Goal: Information Seeking & Learning: Check status

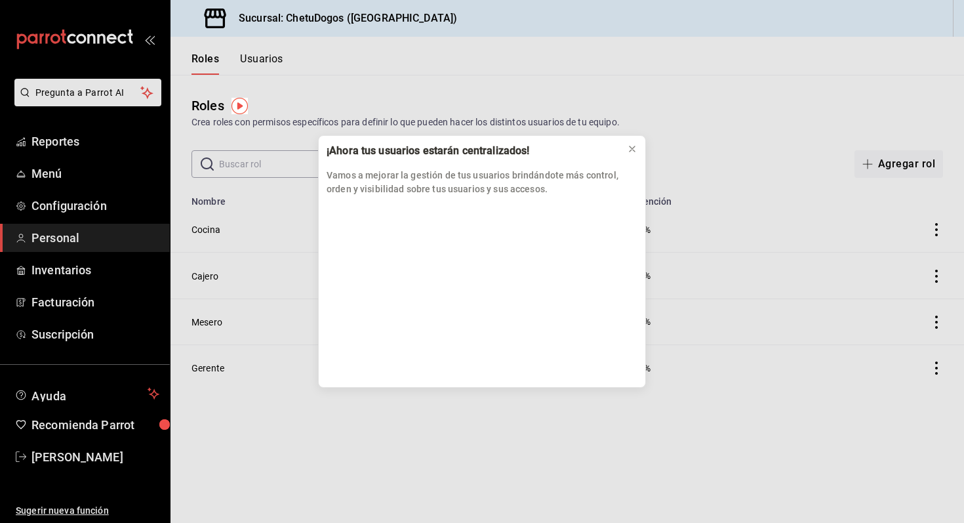
click at [71, 143] on div "¡Ahora tus usuarios estarán centralizados! Vamos a mejorar la gestión de tus us…" at bounding box center [482, 261] width 964 height 523
click at [72, 142] on div "¡Ahora tus usuarios estarán centralizados! Vamos a mejorar la gestión de tus us…" at bounding box center [482, 261] width 964 height 523
click at [624, 150] on button at bounding box center [632, 148] width 21 height 21
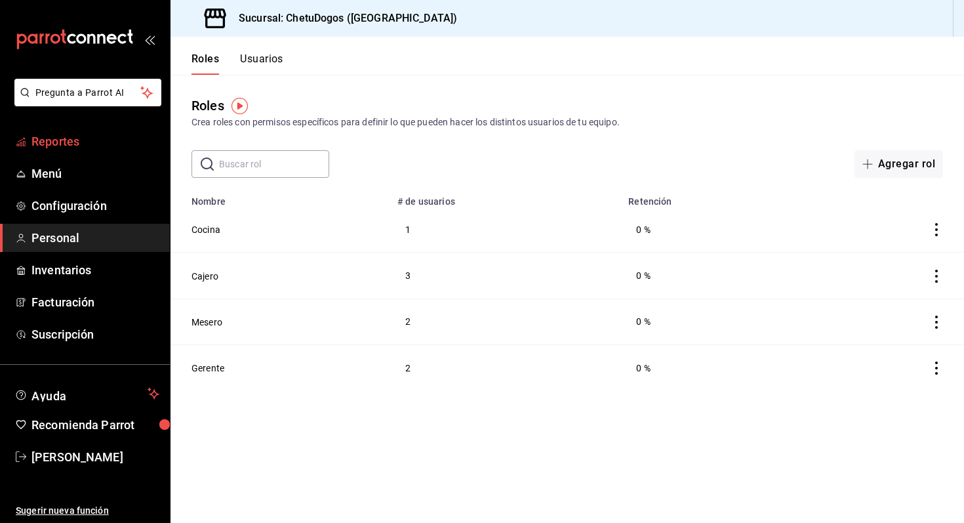
click at [89, 139] on span "Reportes" at bounding box center [95, 142] width 128 height 18
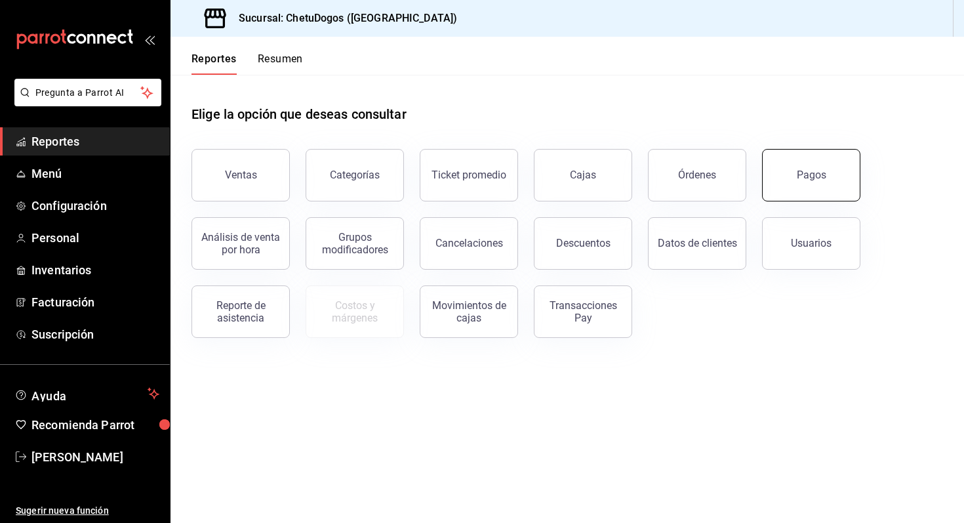
click at [802, 176] on div "Pagos" at bounding box center [812, 175] width 30 height 12
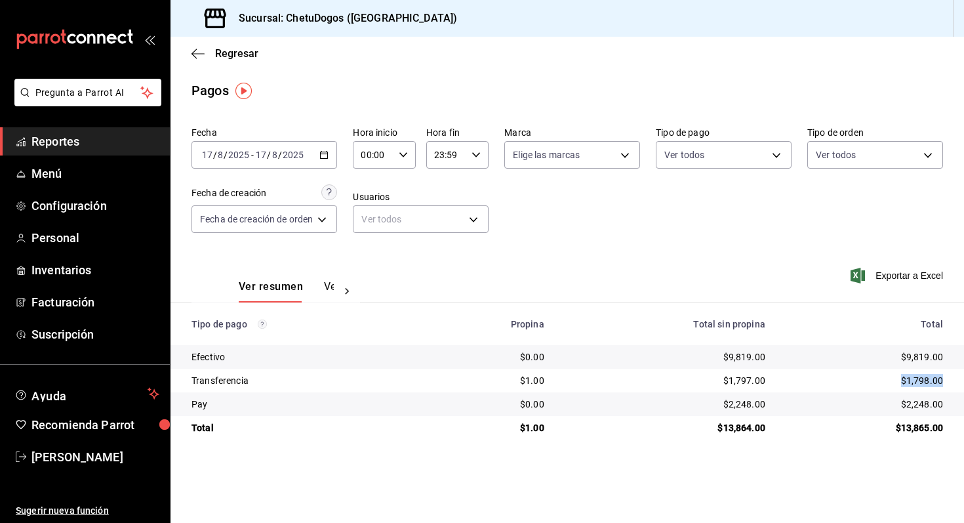
drag, startPoint x: 900, startPoint y: 383, endPoint x: 952, endPoint y: 383, distance: 52.5
click at [953, 383] on td "$1,798.00" at bounding box center [870, 381] width 188 height 24
click at [201, 48] on icon "button" at bounding box center [198, 54] width 13 height 12
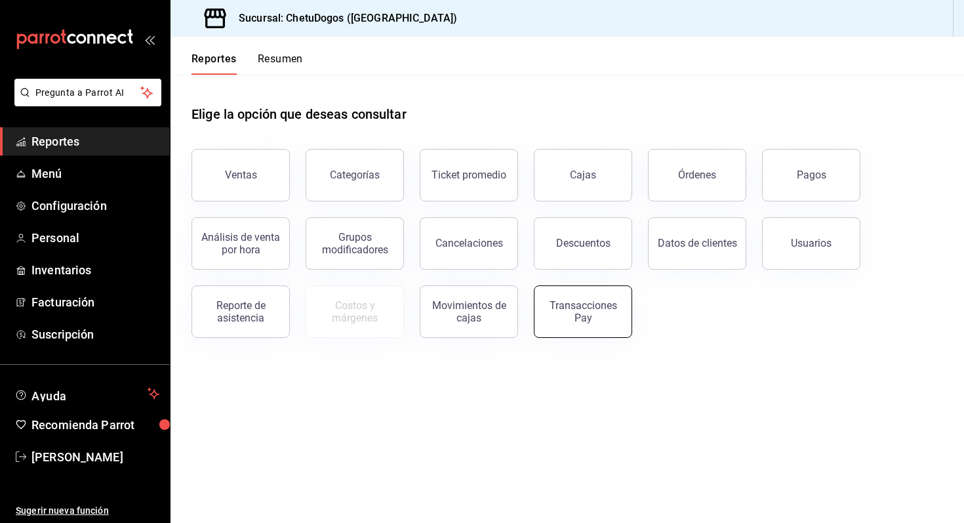
click at [594, 307] on div "Transacciones Pay" at bounding box center [583, 311] width 81 height 25
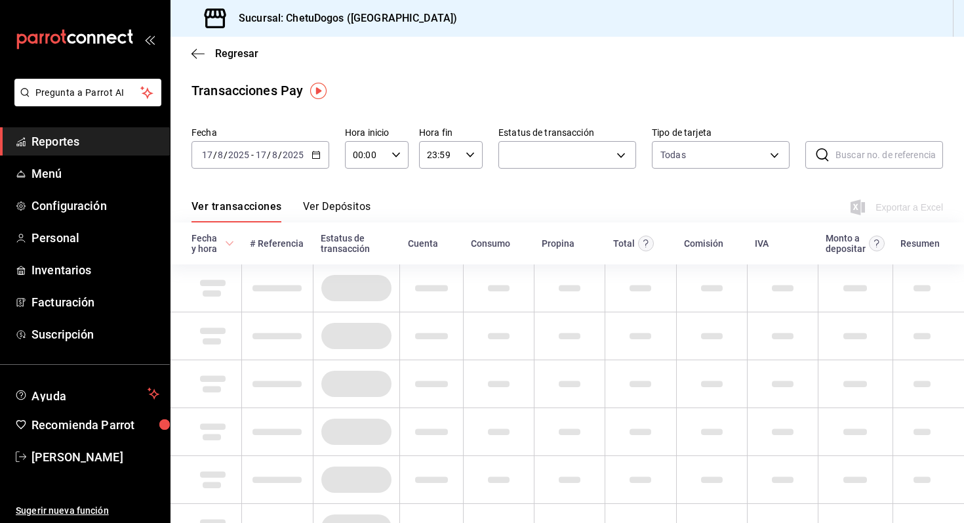
click at [339, 206] on button "Ver Depósitos" at bounding box center [337, 211] width 68 height 22
